Goal: Task Accomplishment & Management: Manage account settings

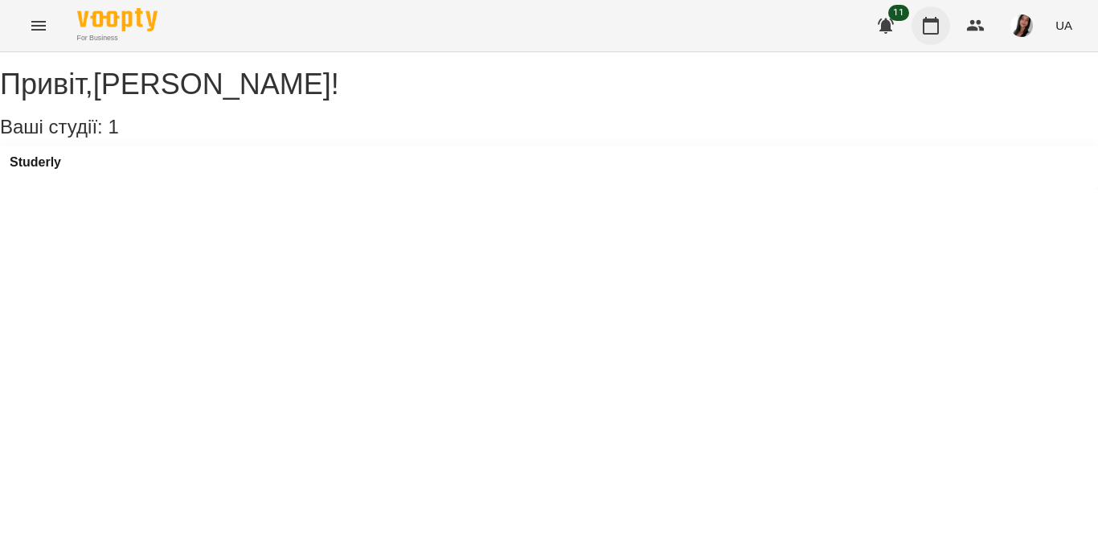
click at [932, 27] on icon "button" at bounding box center [930, 25] width 19 height 19
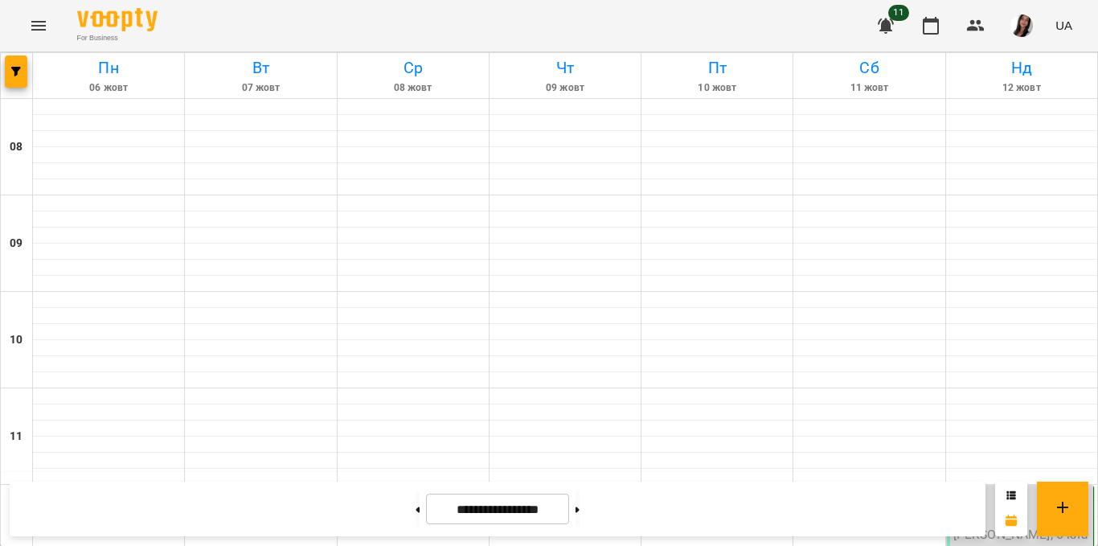
scroll to position [334, 0]
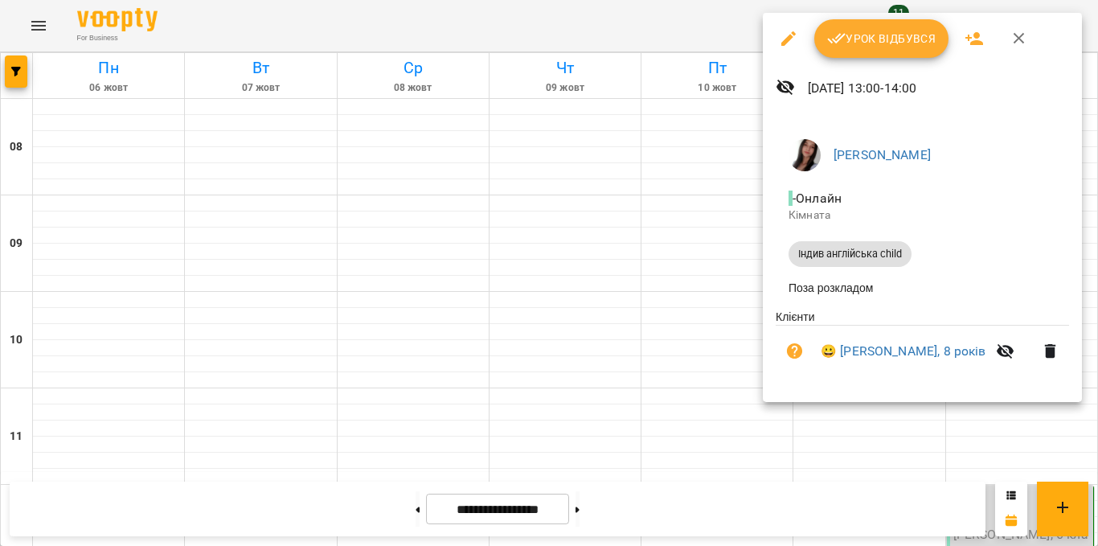
click at [858, 42] on span "Урок відбувся" at bounding box center [881, 38] width 109 height 19
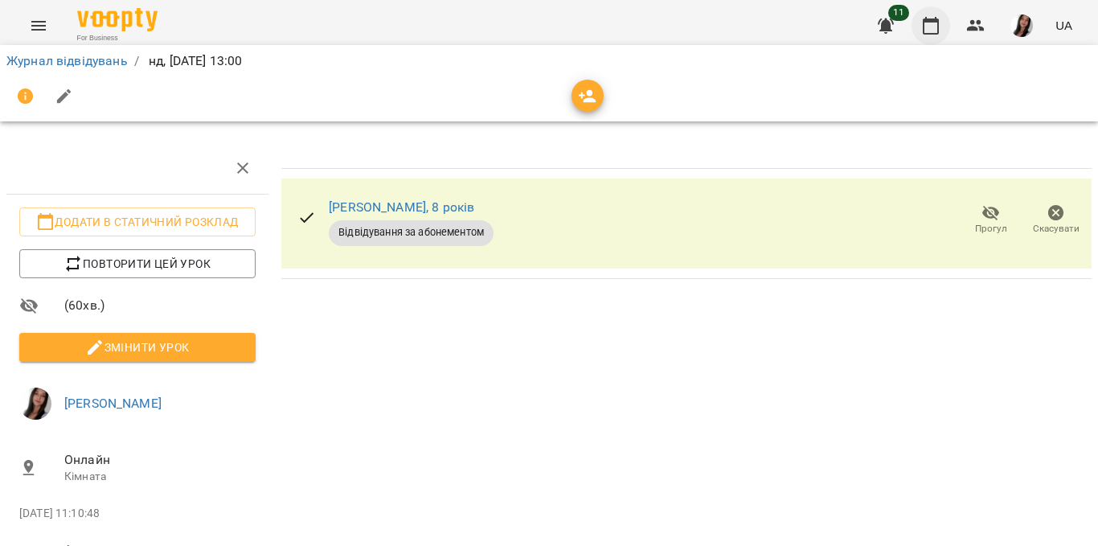
click at [935, 23] on icon "button" at bounding box center [931, 26] width 16 height 18
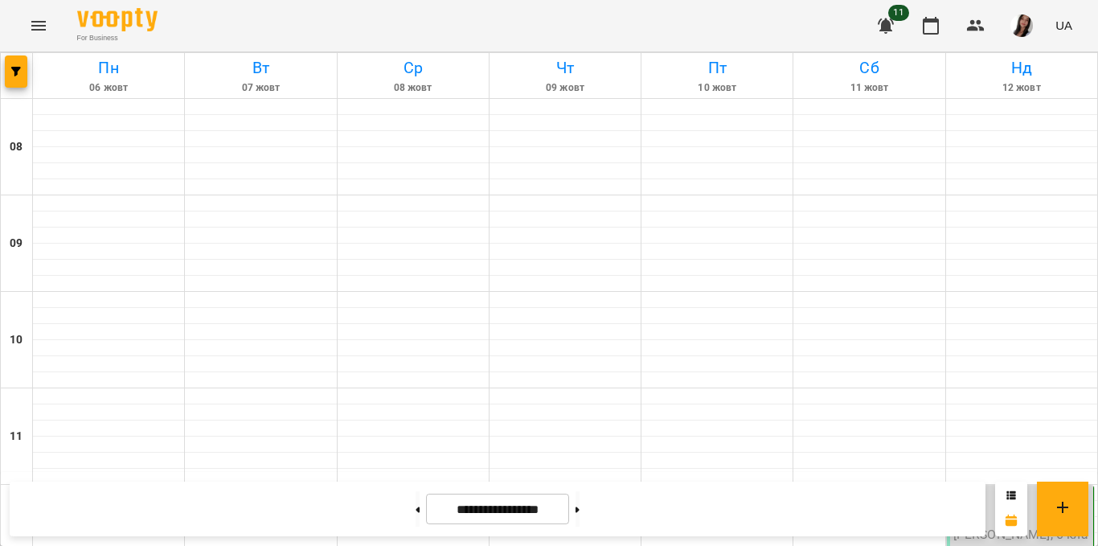
scroll to position [285, 0]
